Goal: Task Accomplishment & Management: Manage account settings

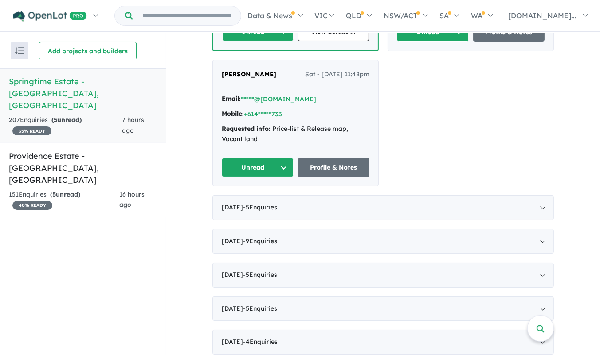
scroll to position [685, 0]
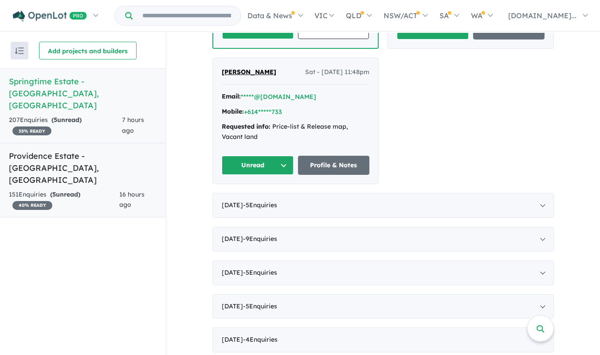
click at [105, 150] on h5 "Providence Estate - [GEOGRAPHIC_DATA] , [GEOGRAPHIC_DATA]" at bounding box center [83, 168] width 148 height 36
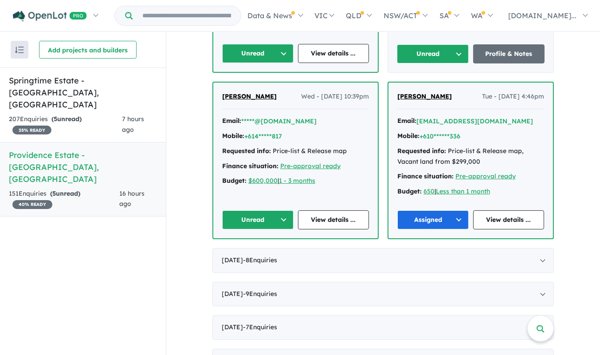
scroll to position [641, 0]
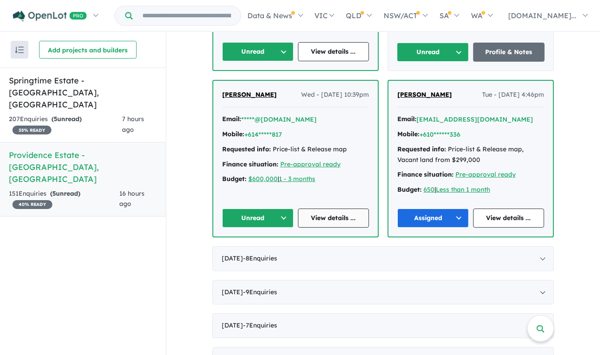
click at [345, 215] on link "View details ..." at bounding box center [333, 217] width 71 height 19
click at [288, 218] on button "Unread" at bounding box center [257, 217] width 71 height 19
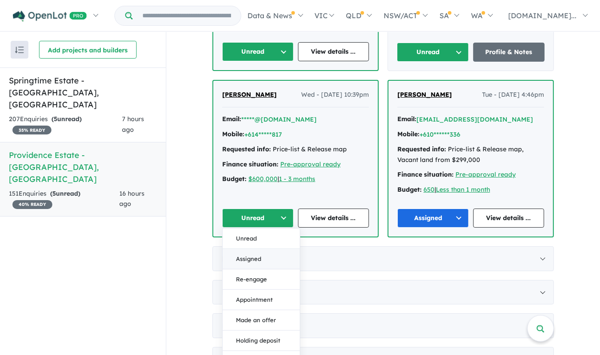
click at [272, 255] on button "Assigned" at bounding box center [261, 259] width 77 height 20
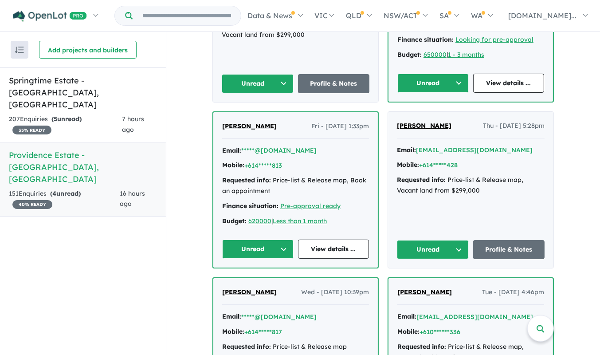
scroll to position [441, 0]
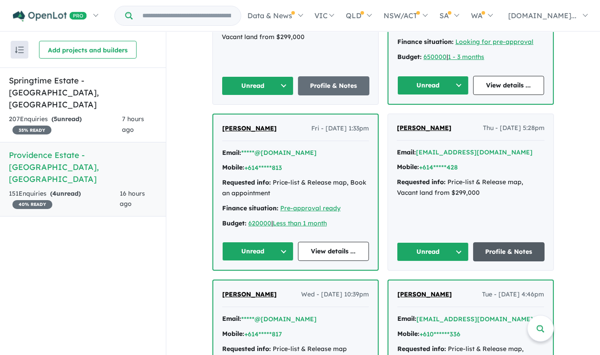
click at [522, 252] on link "Profile & Notes" at bounding box center [509, 251] width 72 height 19
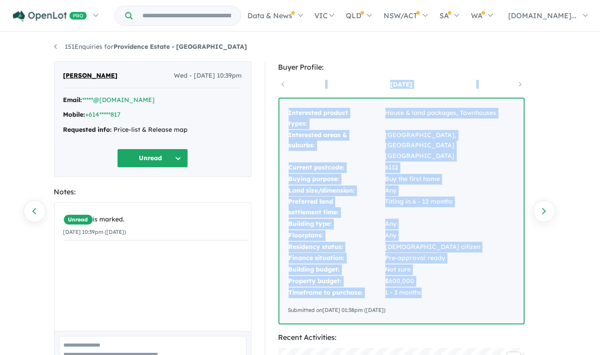
drag, startPoint x: 426, startPoint y: 285, endPoint x: 285, endPoint y: 90, distance: 241.0
click at [285, 90] on div "[DATE] Interested product types: House & land packages, Townhouses Interested a…" at bounding box center [402, 201] width 246 height 247
click at [430, 287] on td "1 - 3 months" at bounding box center [450, 293] width 130 height 12
drag, startPoint x: 429, startPoint y: 286, endPoint x: 287, endPoint y: 112, distance: 223.8
click at [288, 112] on tbody "Interested product types: House & land packages, Townhouses Interested areas & …" at bounding box center [401, 202] width 227 height 191
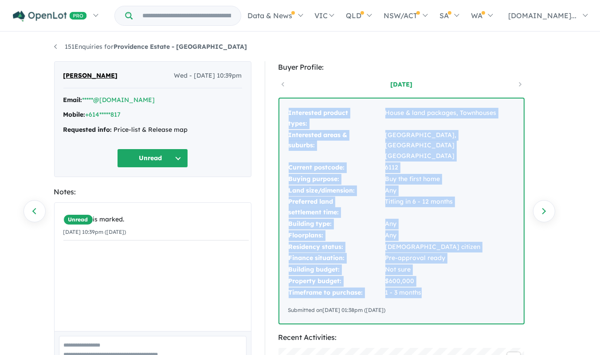
copy tbody "Interested product types: House & land packages, Townhouses Interested areas & …"
